Goal: Information Seeking & Learning: Learn about a topic

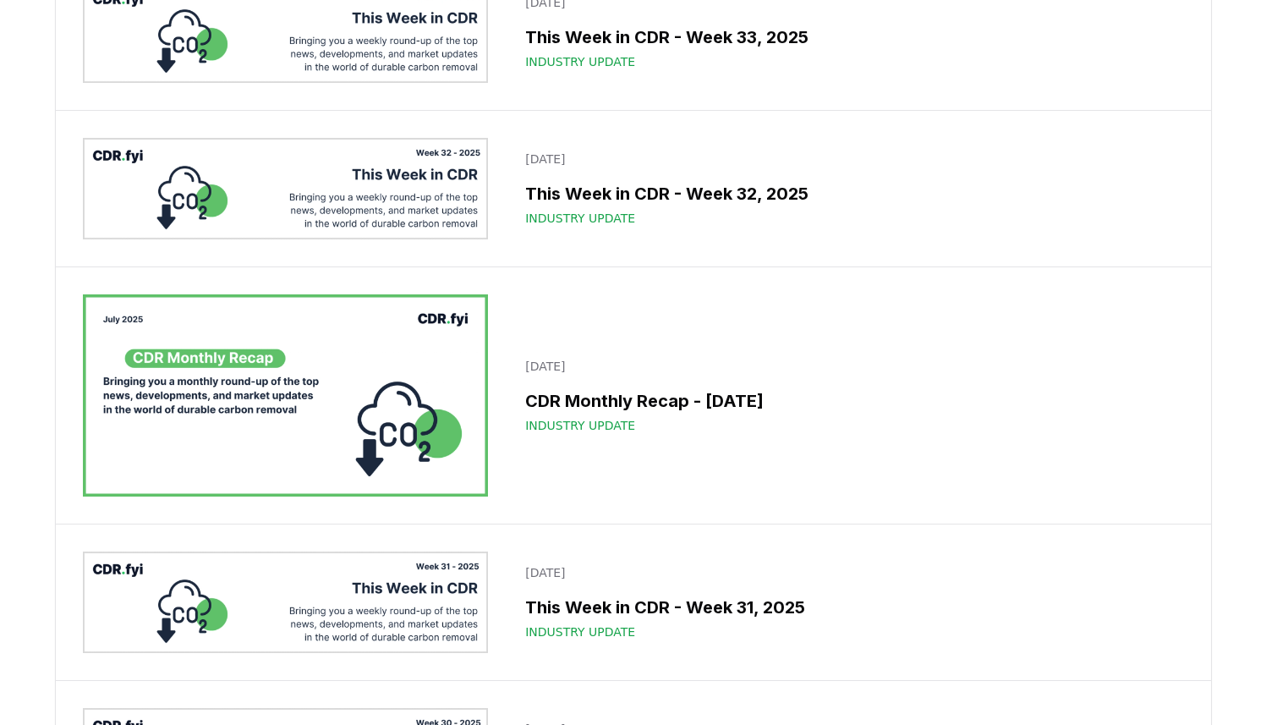
scroll to position [2398, 0]
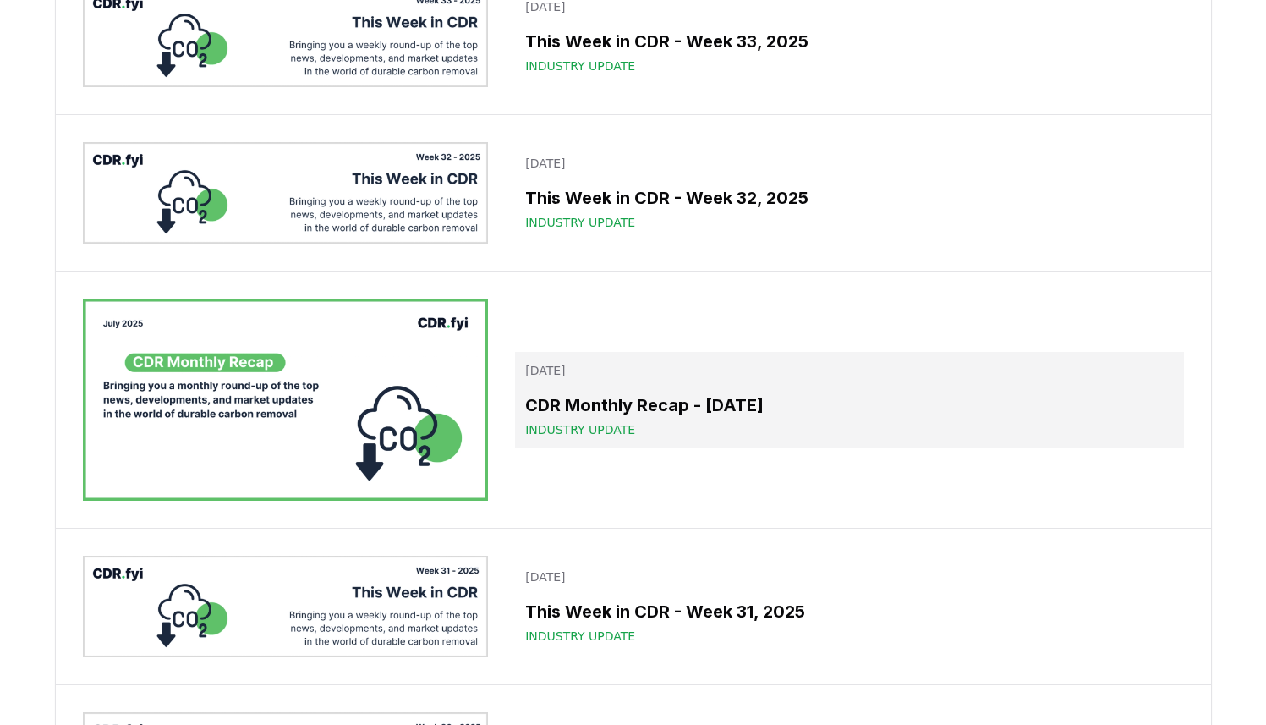
click at [671, 392] on h3 "CDR Monthly Recap - July 2025" at bounding box center [849, 404] width 648 height 25
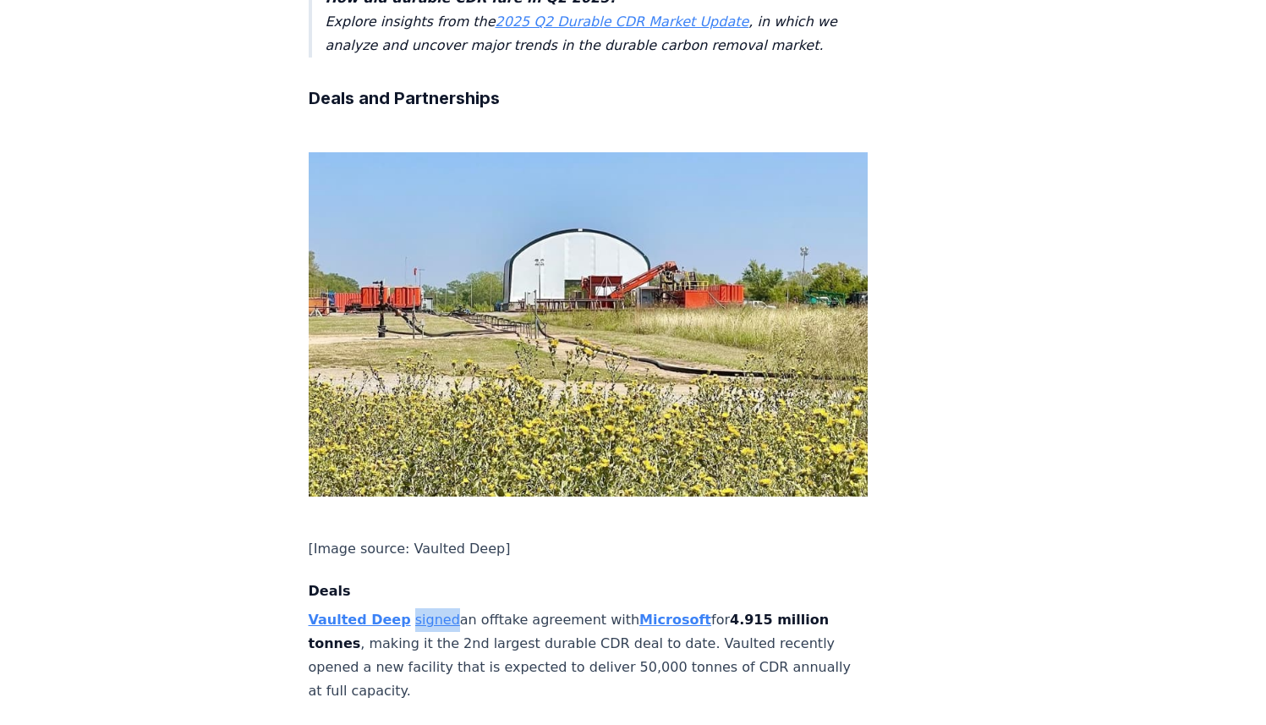
scroll to position [1151, 0]
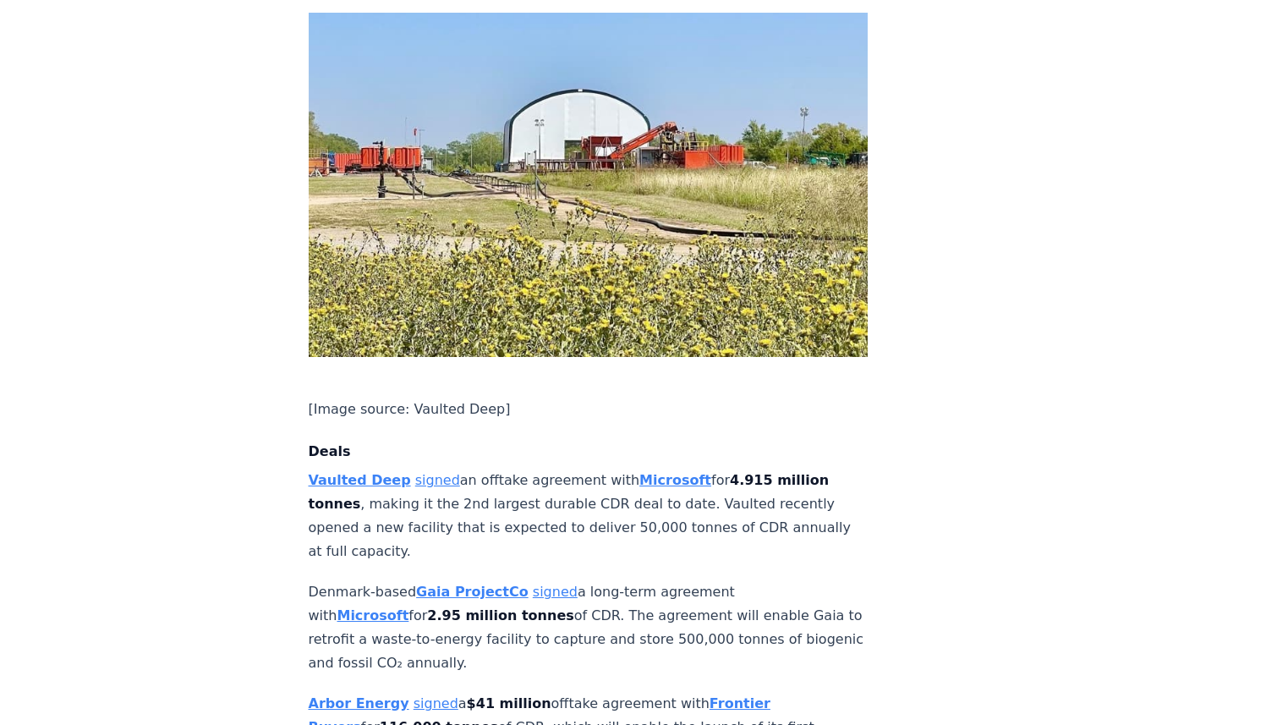
scroll to position [1281, 0]
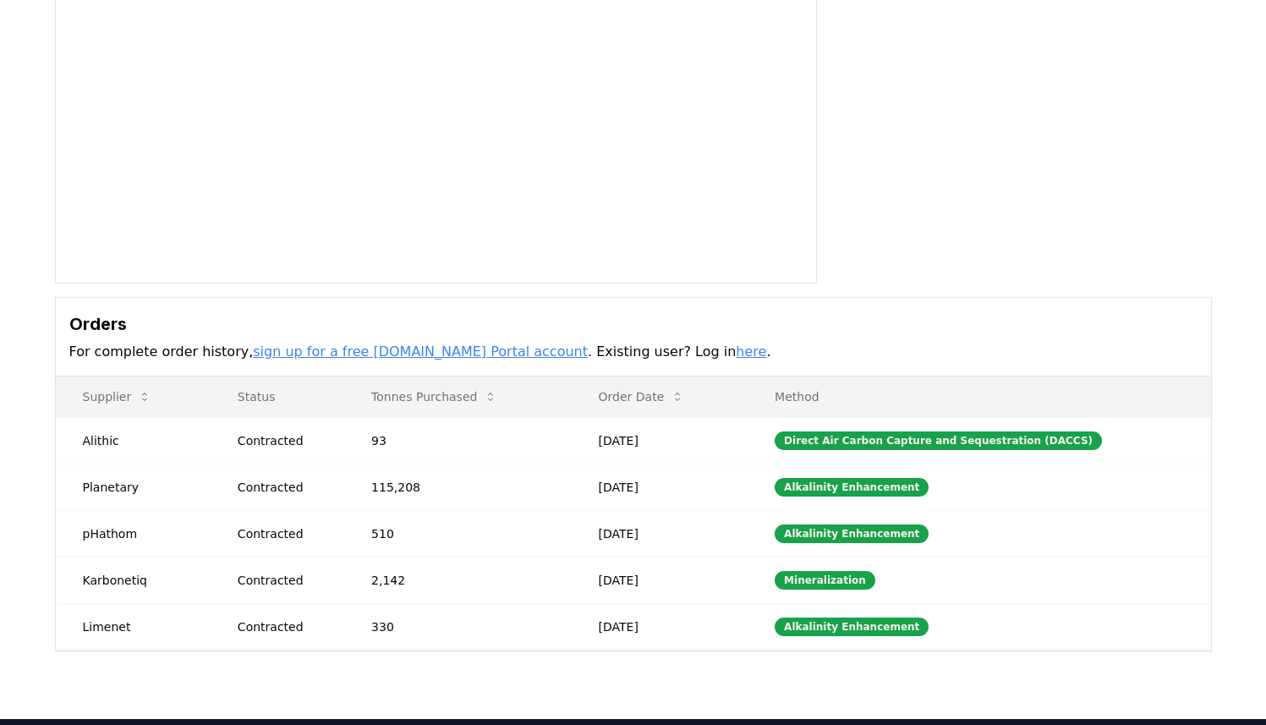
scroll to position [208, 0]
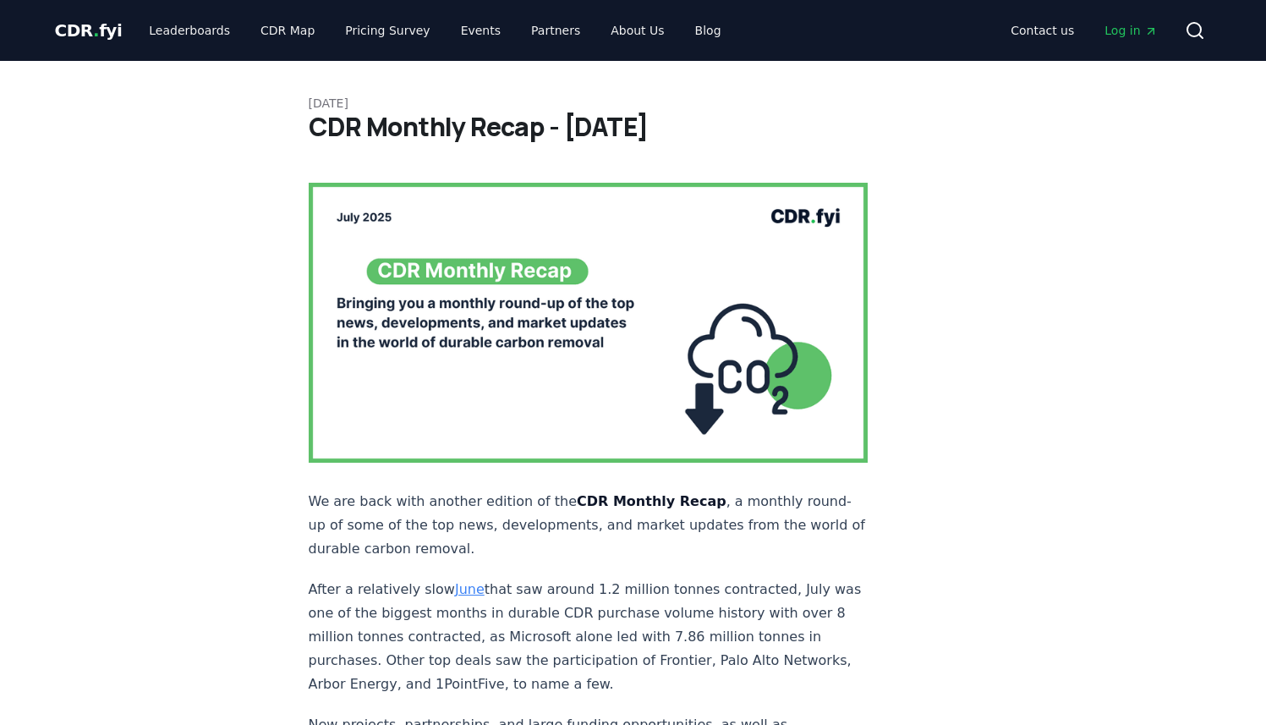
scroll to position [1281, 0]
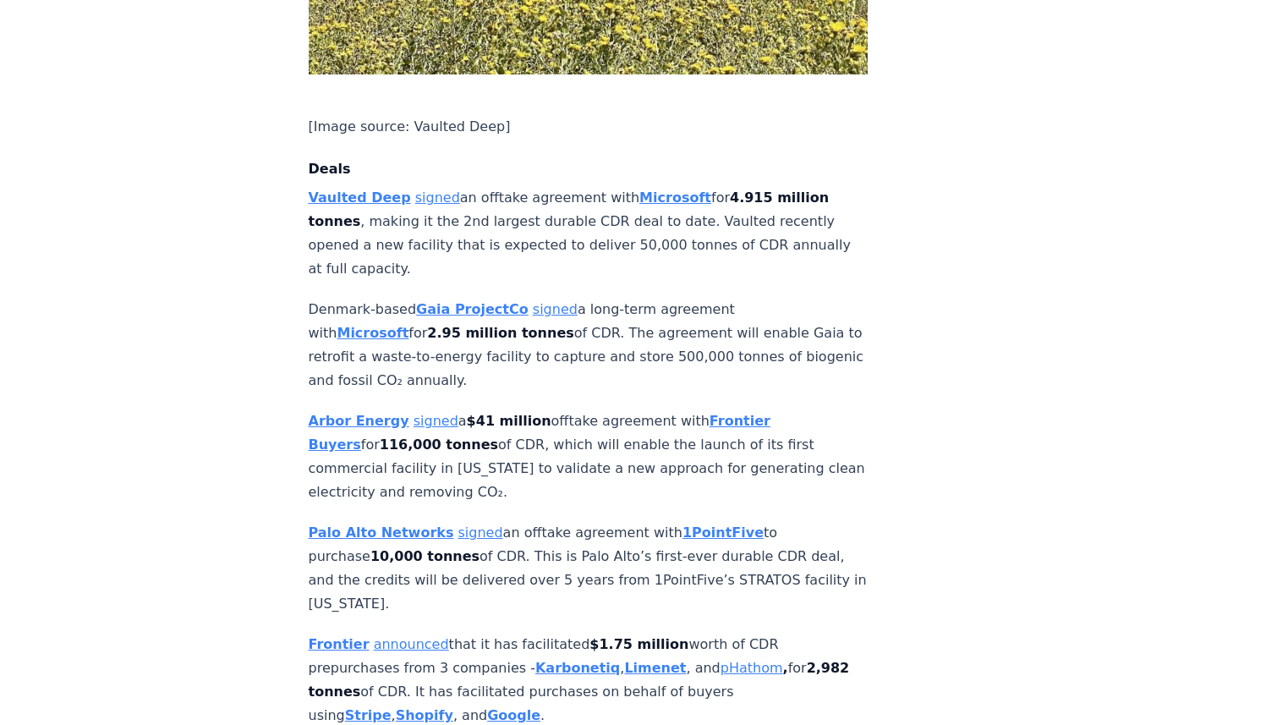
click at [401, 636] on link "announced" at bounding box center [411, 644] width 75 height 16
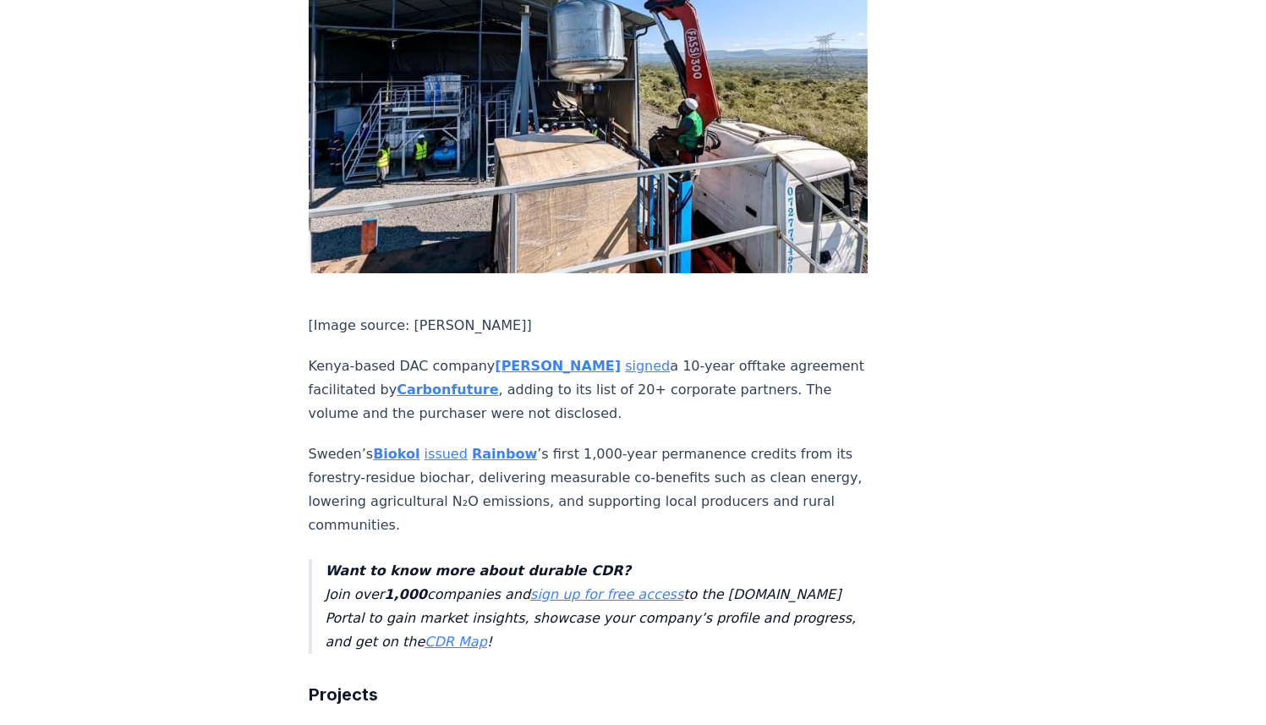
scroll to position [1055, 0]
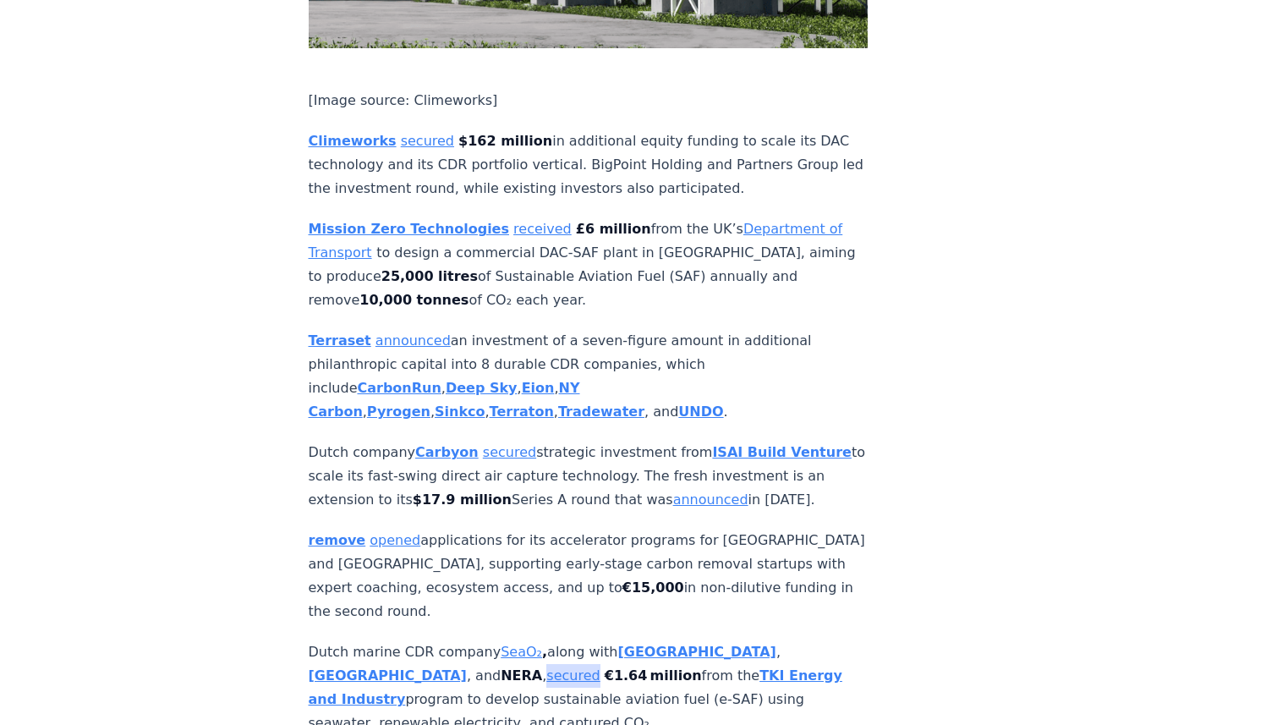
scroll to position [4315, 0]
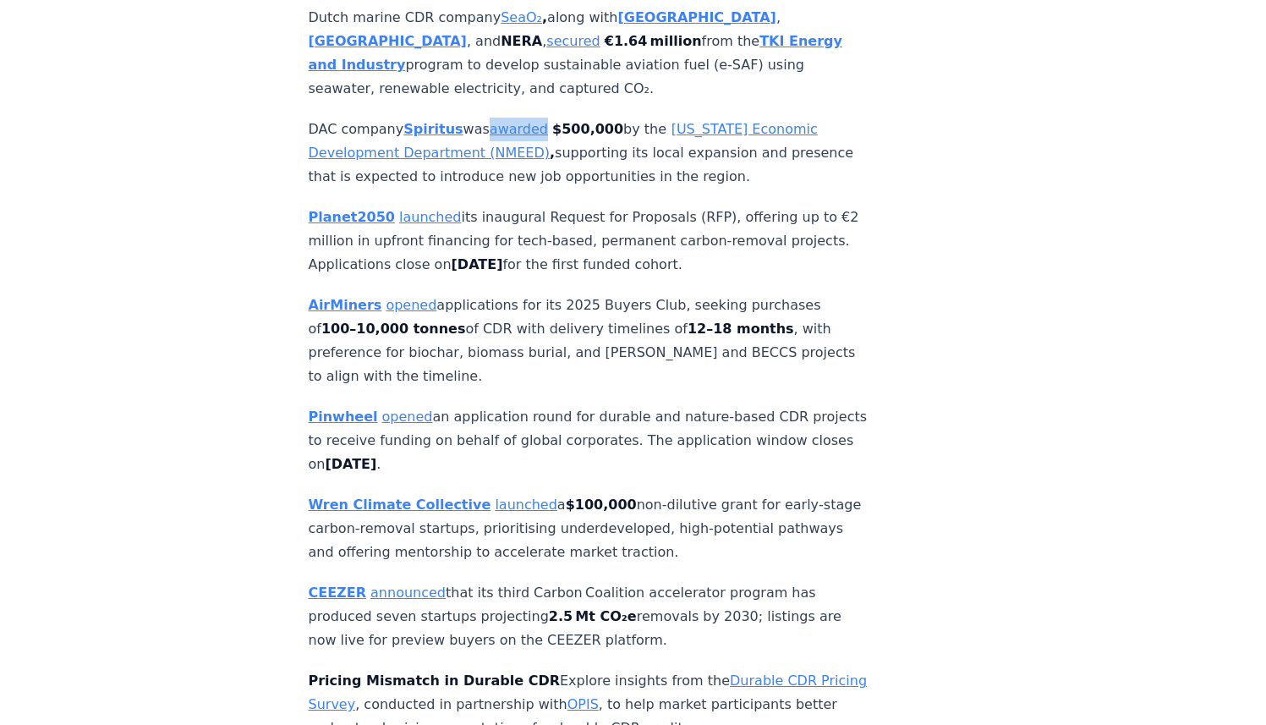
scroll to position [4953, 0]
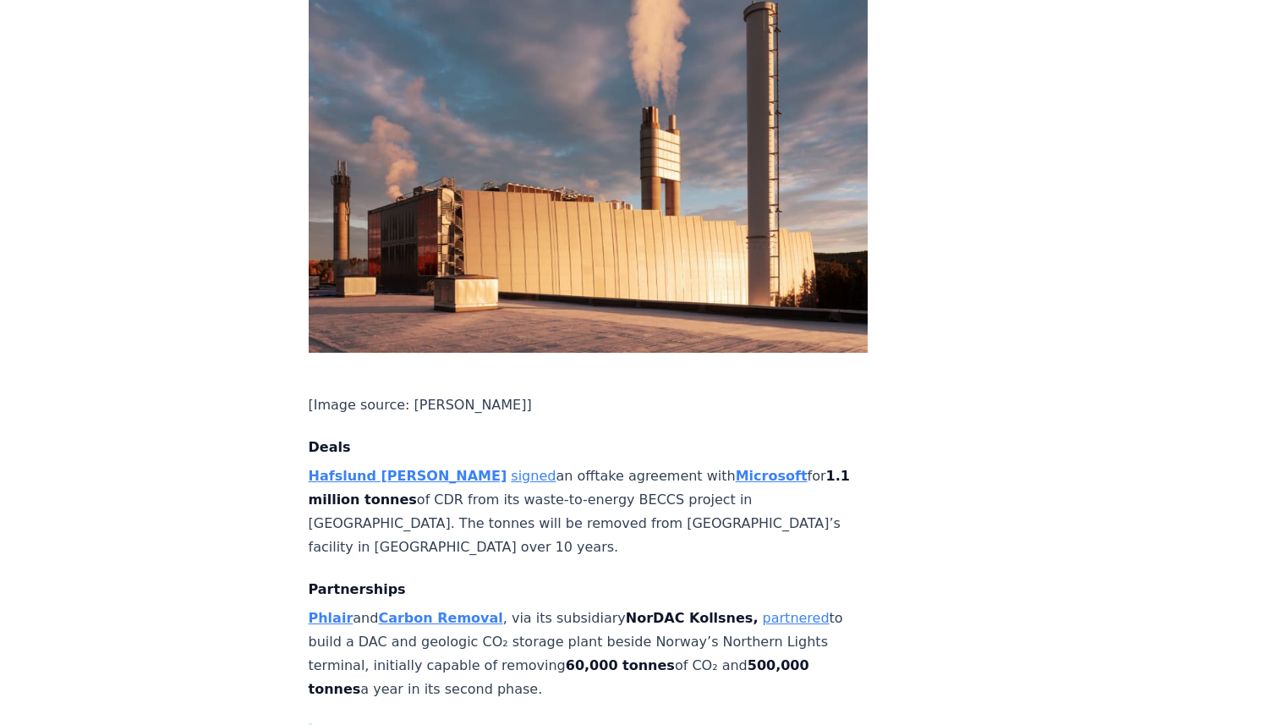
scroll to position [955, 0]
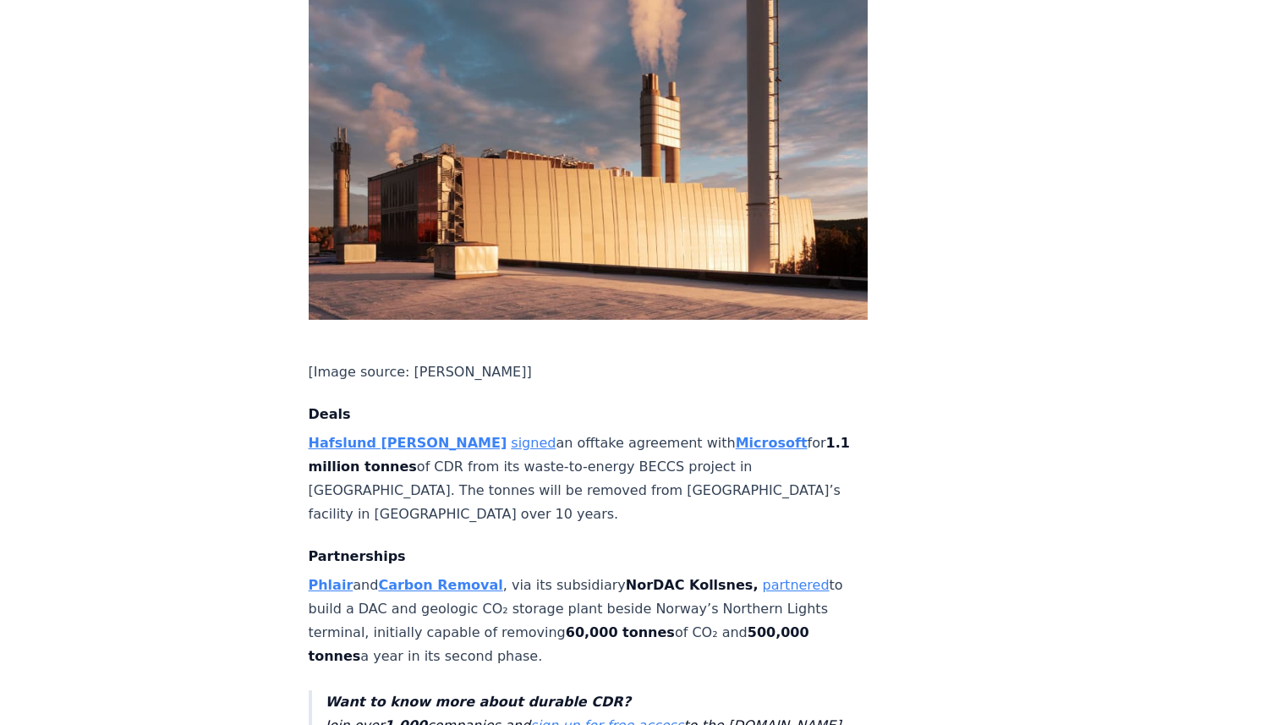
click at [490, 431] on p "Hafslund [PERSON_NAME] signed an offtake agreement with Microsoft for 1.1 milli…" at bounding box center [589, 478] width 560 height 95
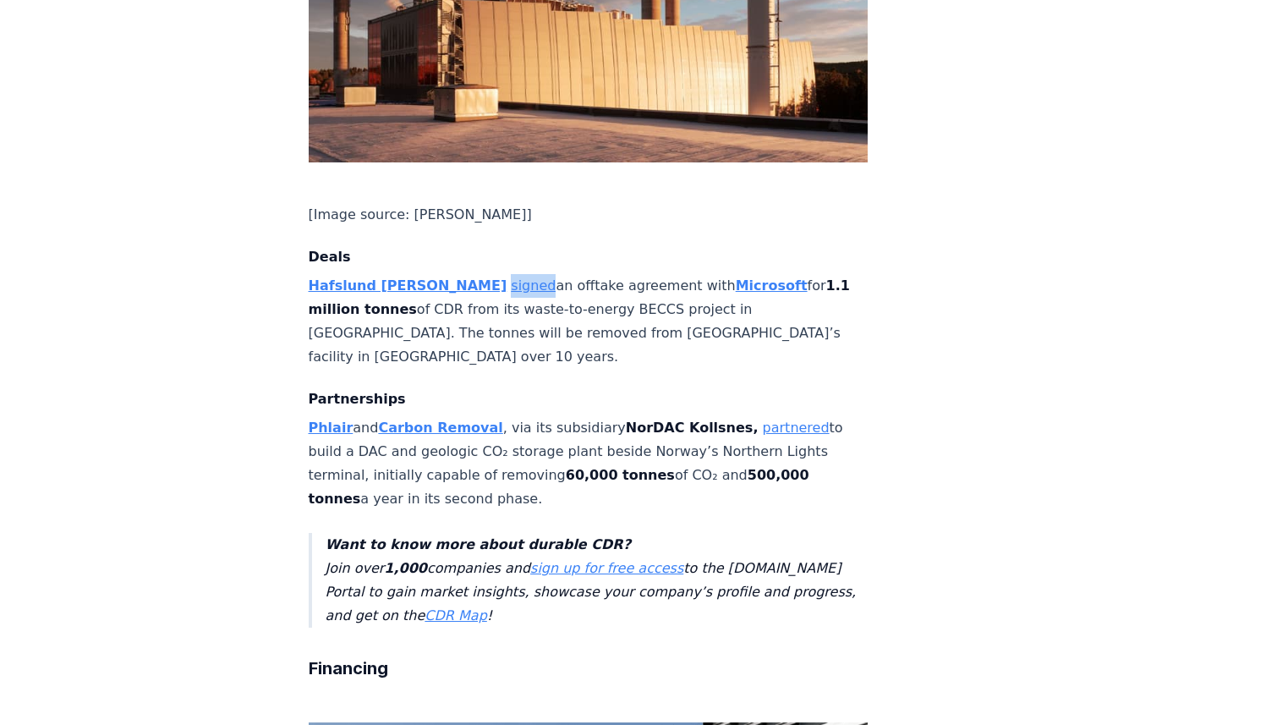
scroll to position [1130, 0]
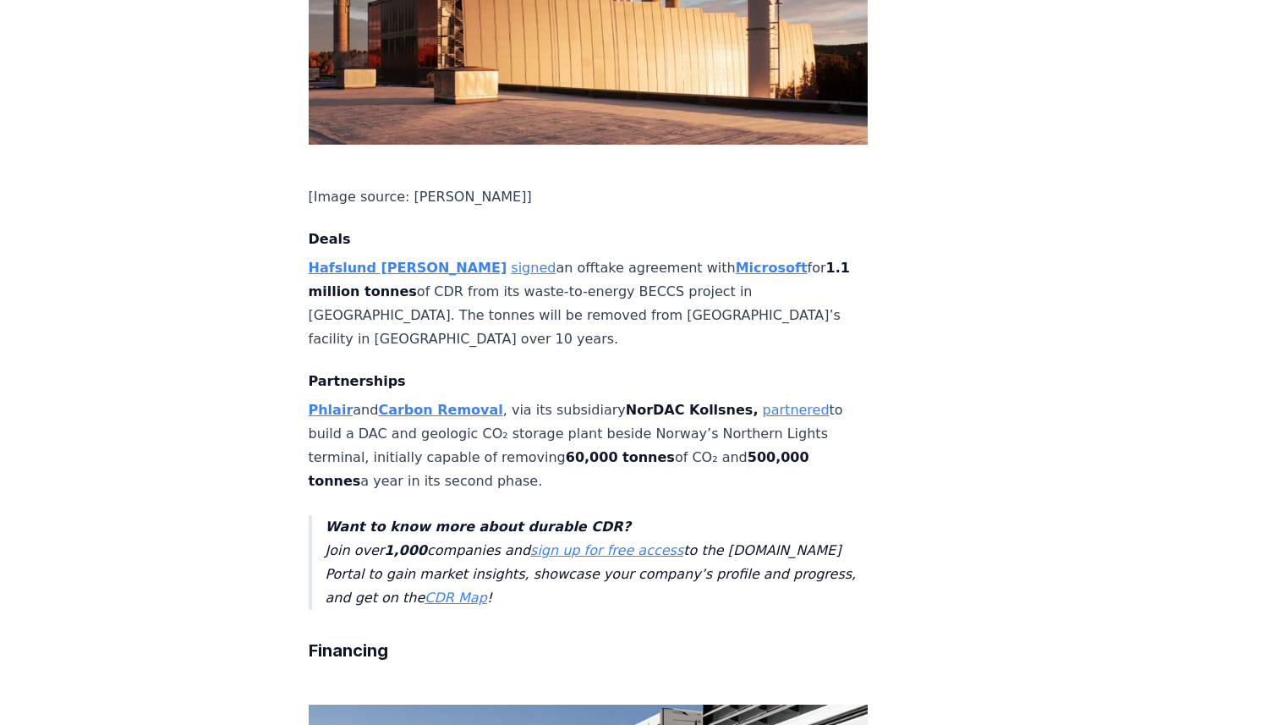
click at [566, 449] on strong "60,000 tonnes" at bounding box center [620, 457] width 109 height 16
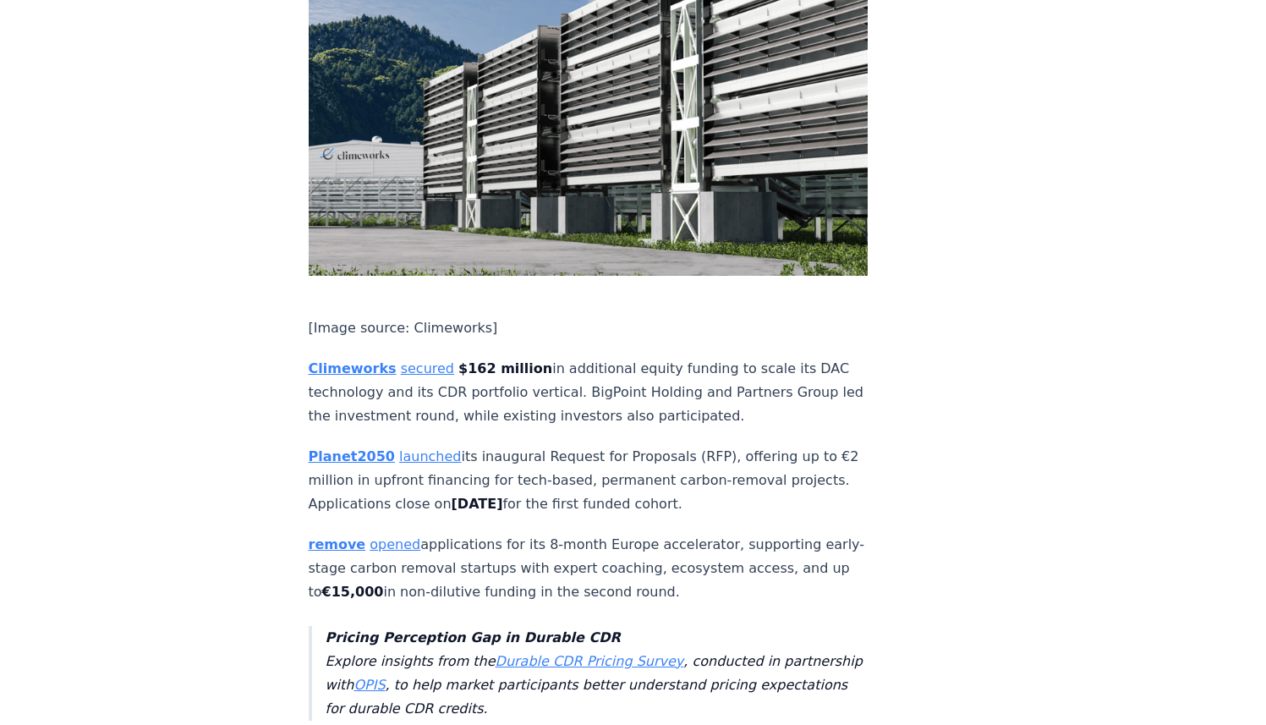
scroll to position [1875, 0]
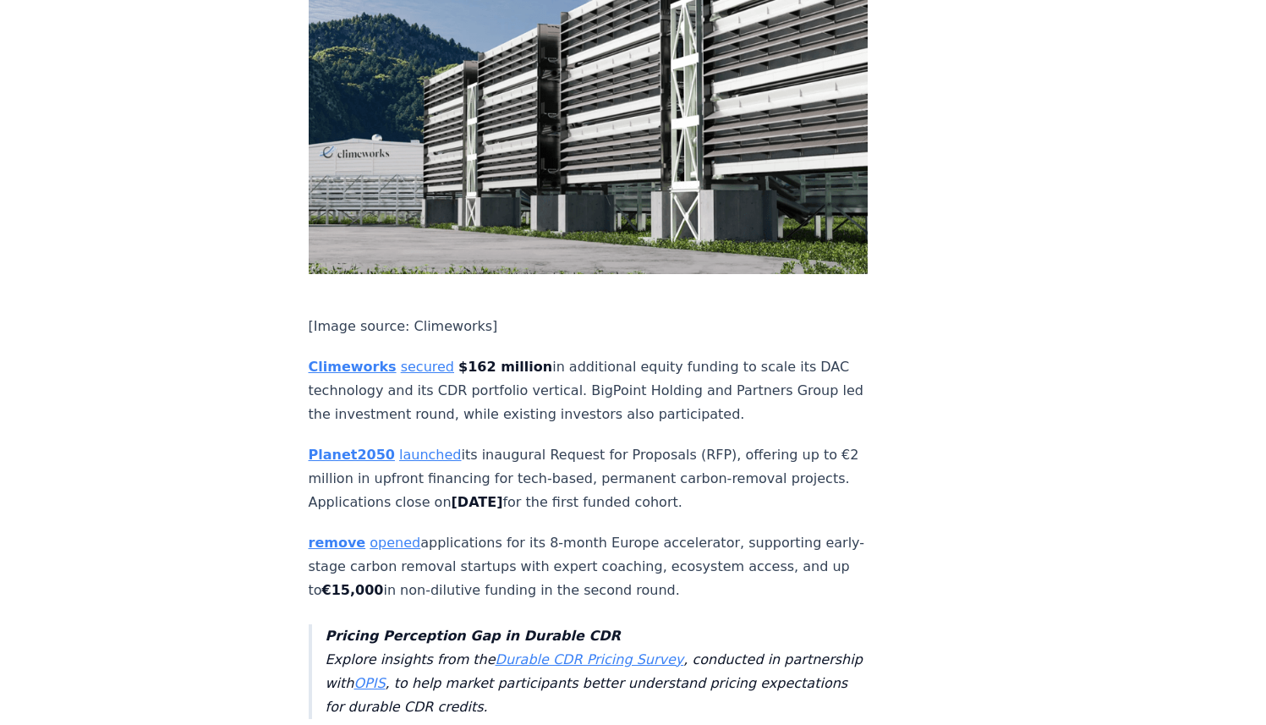
click at [501, 443] on p "Planet2050 launched its inaugural Request for Proposals (RFP), offering up to €…" at bounding box center [589, 478] width 560 height 71
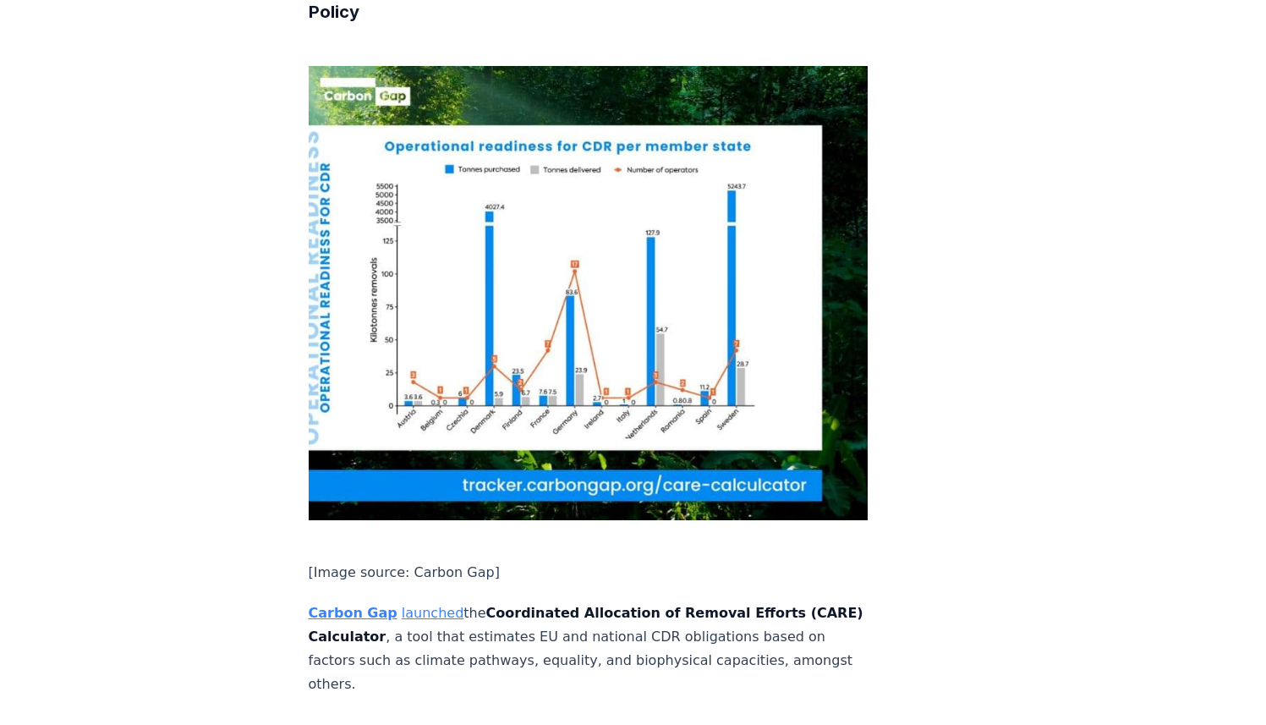
scroll to position [2630, 0]
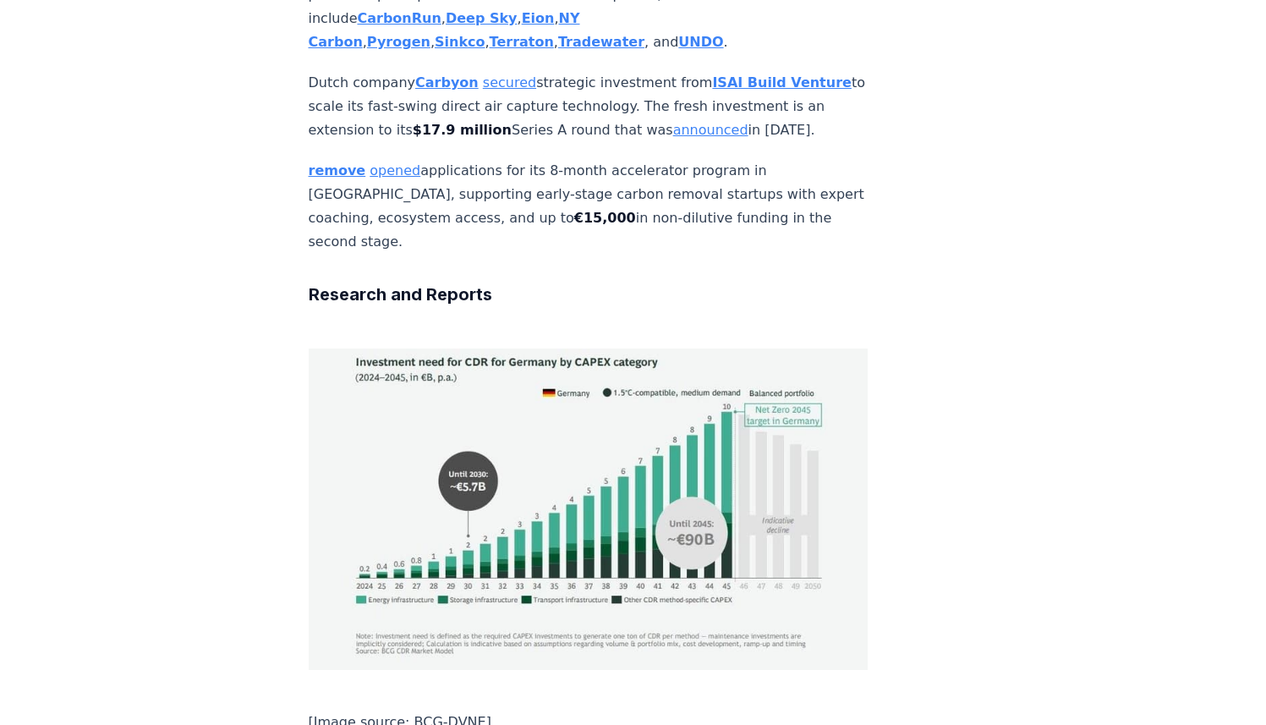
scroll to position [2162, 0]
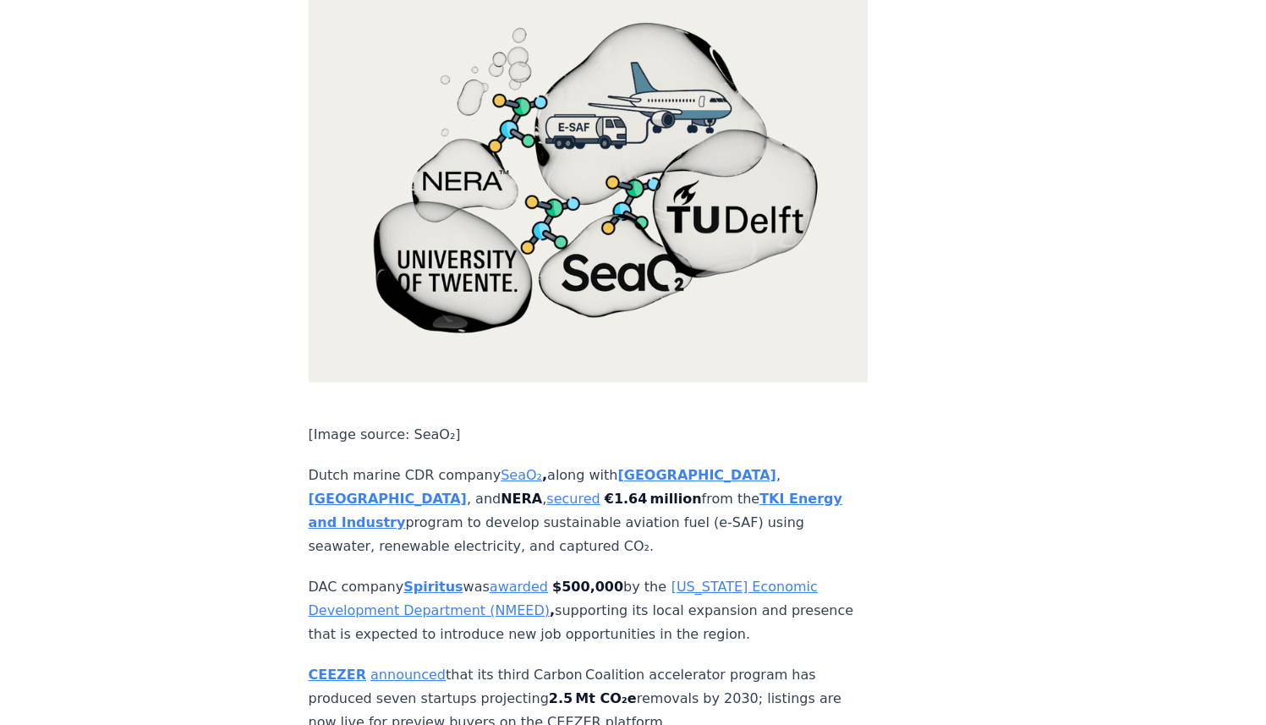
scroll to position [2091, 0]
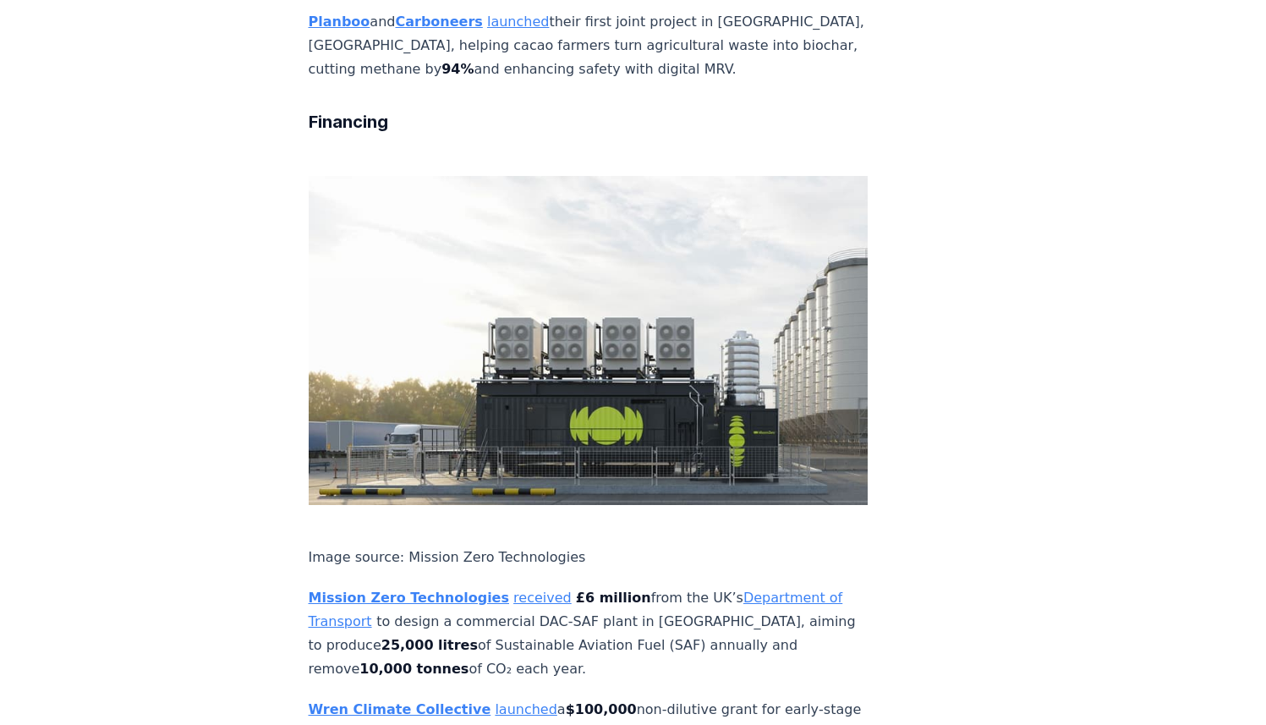
scroll to position [2538, 0]
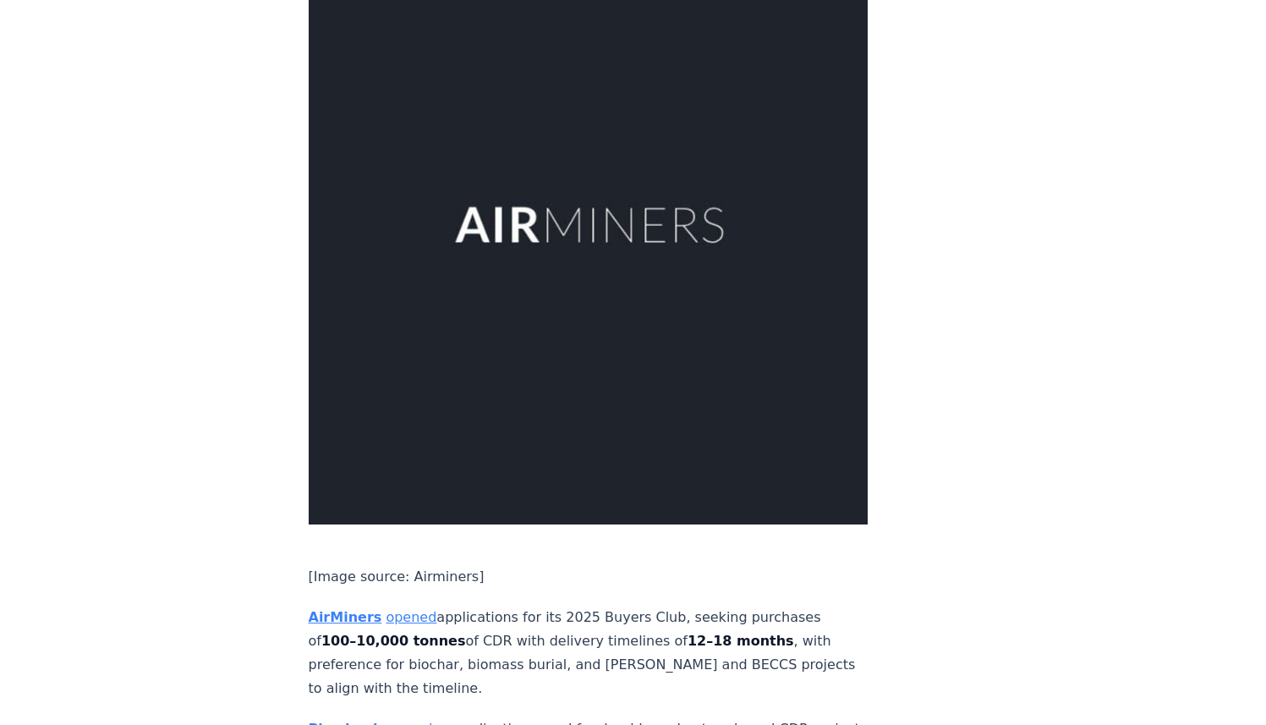
scroll to position [2975, 0]
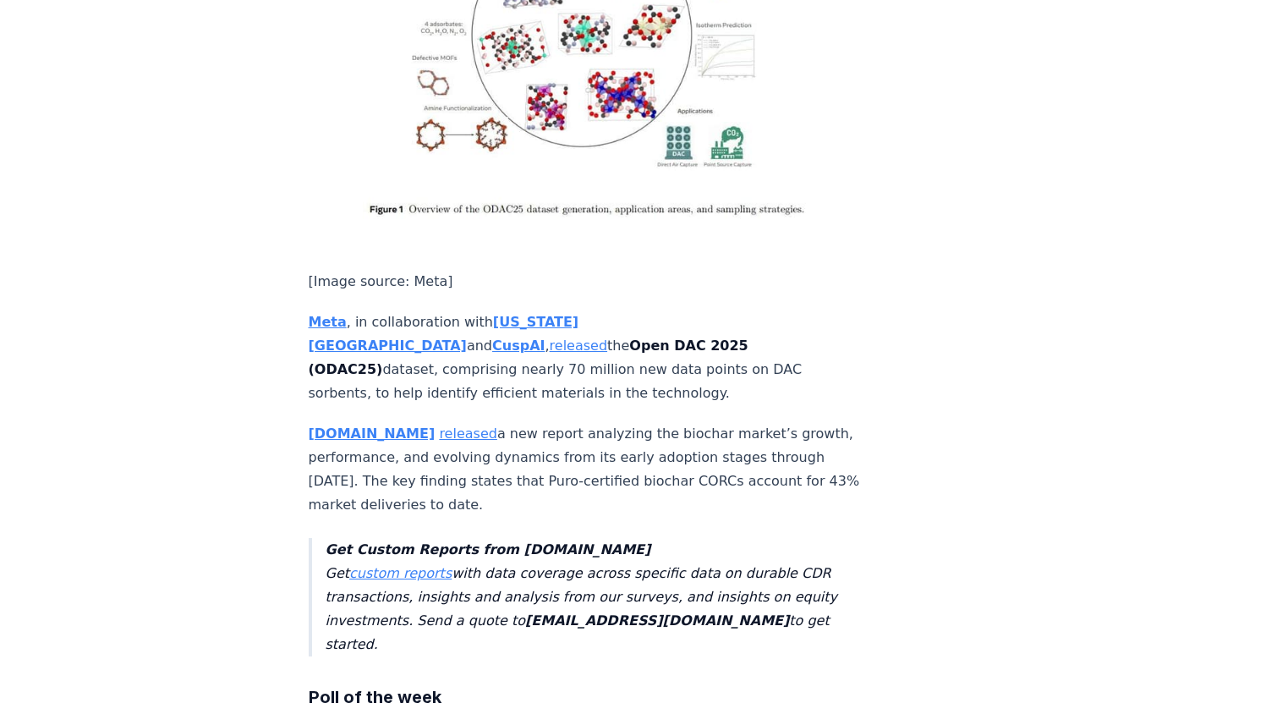
scroll to position [3236, 0]
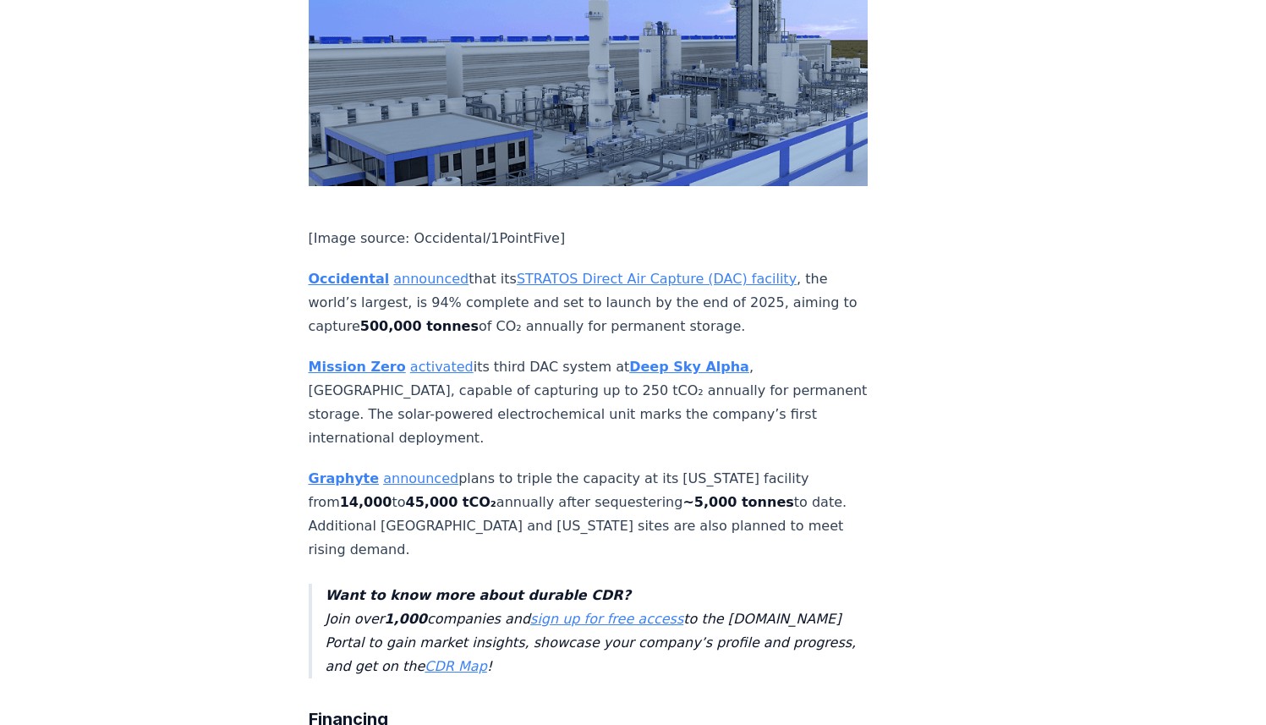
scroll to position [1011, 0]
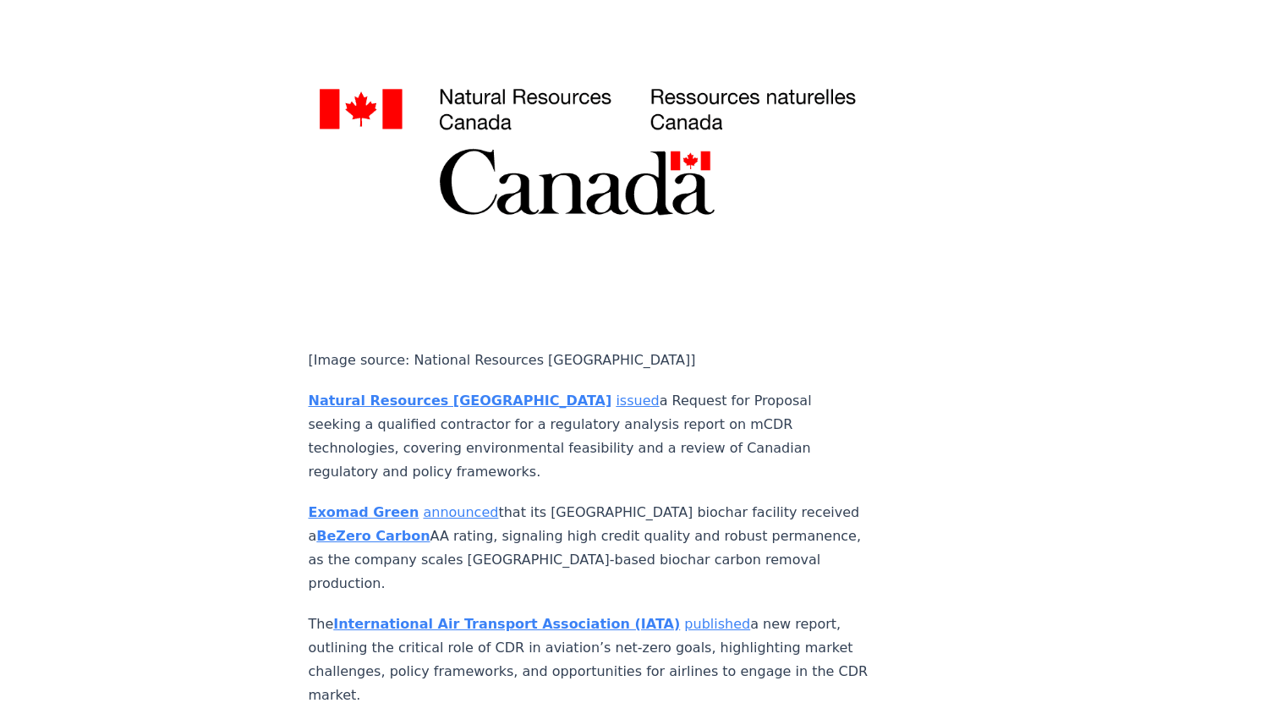
scroll to position [2710, 0]
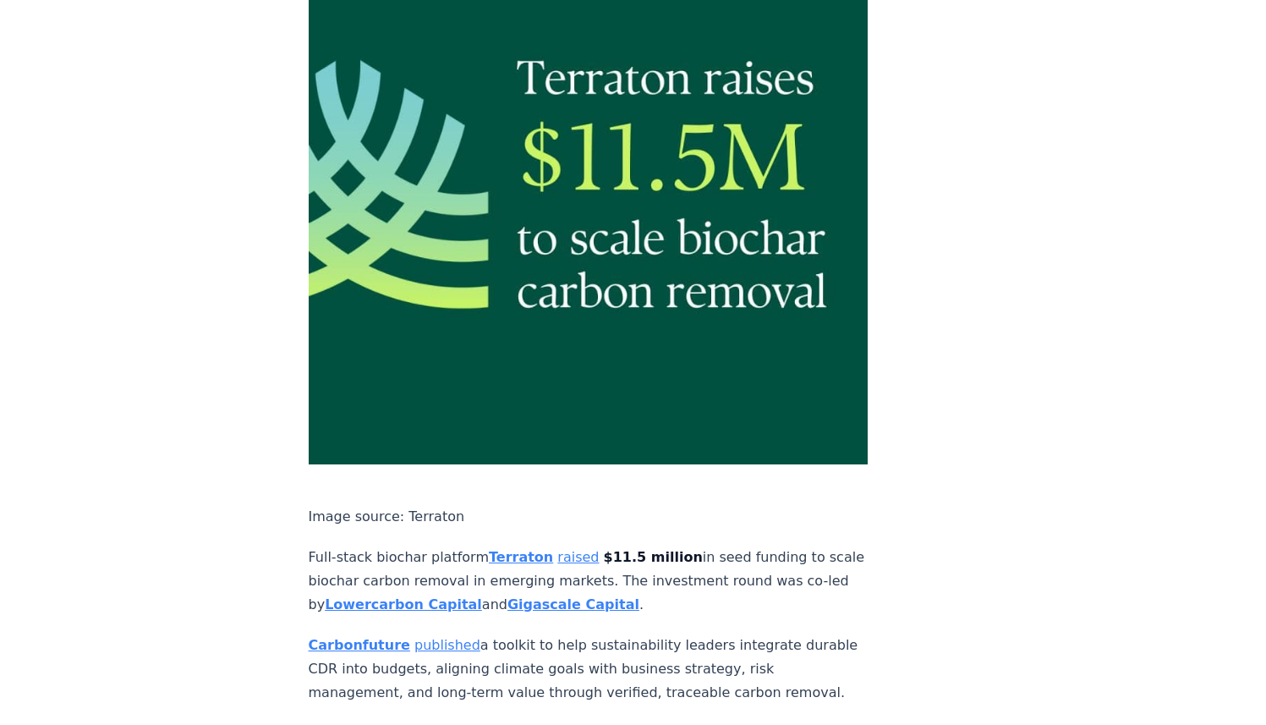
scroll to position [2628, 0]
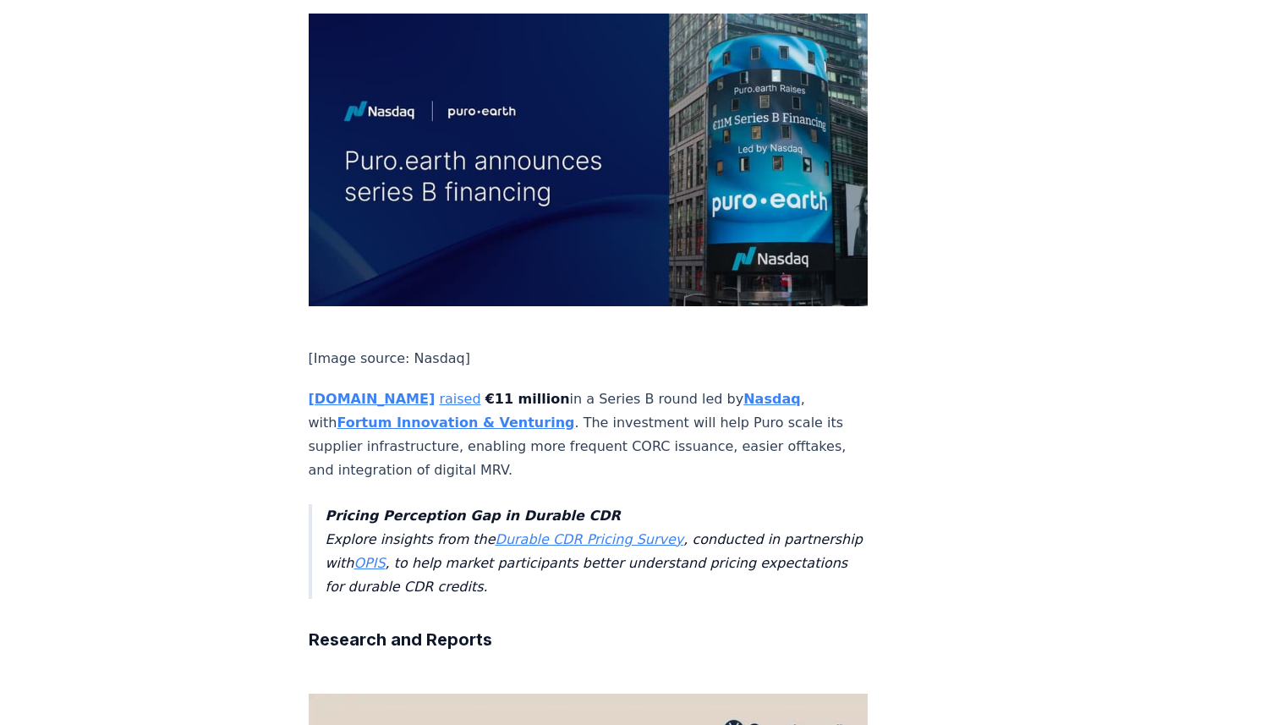
scroll to position [2493, 0]
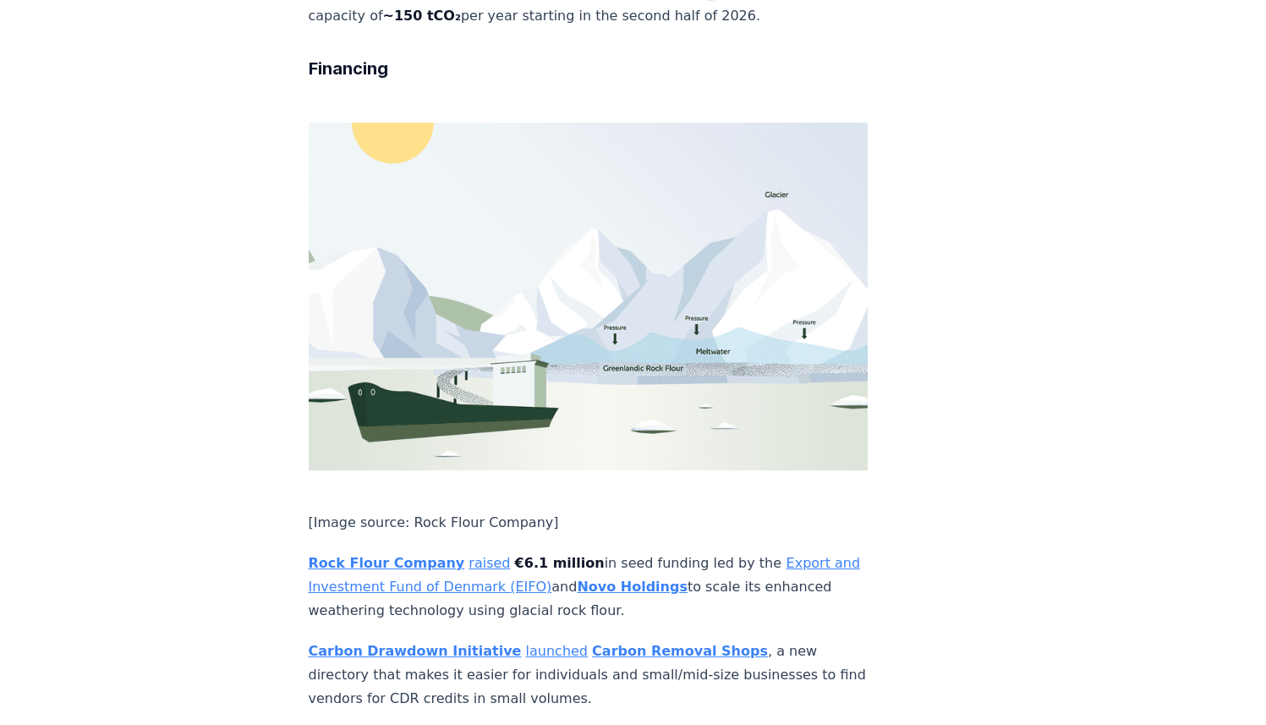
scroll to position [2836, 0]
